Goal: Task Accomplishment & Management: Manage account settings

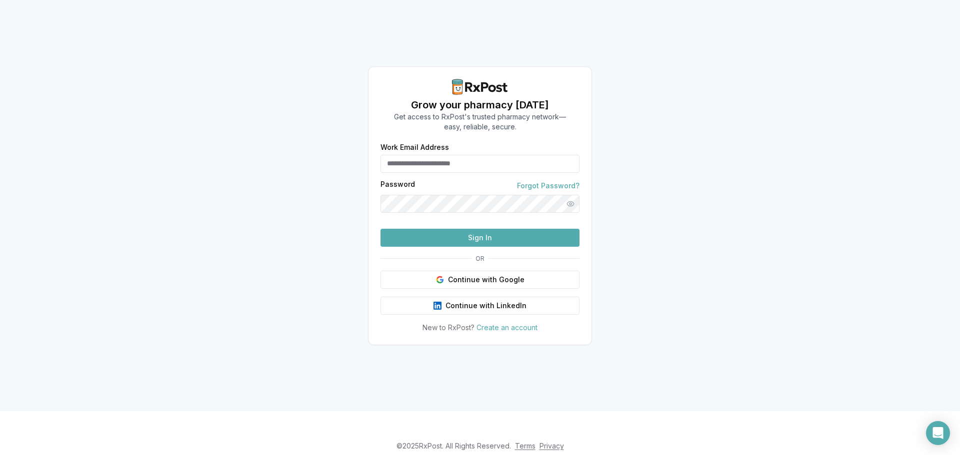
click at [466, 155] on input "Work Email Address" at bounding box center [479, 164] width 199 height 18
click at [433, 155] on input "Work Email Address" at bounding box center [479, 164] width 199 height 18
type input "**********"
click at [484, 162] on form "**********" at bounding box center [479, 195] width 199 height 103
